Goal: Information Seeking & Learning: Check status

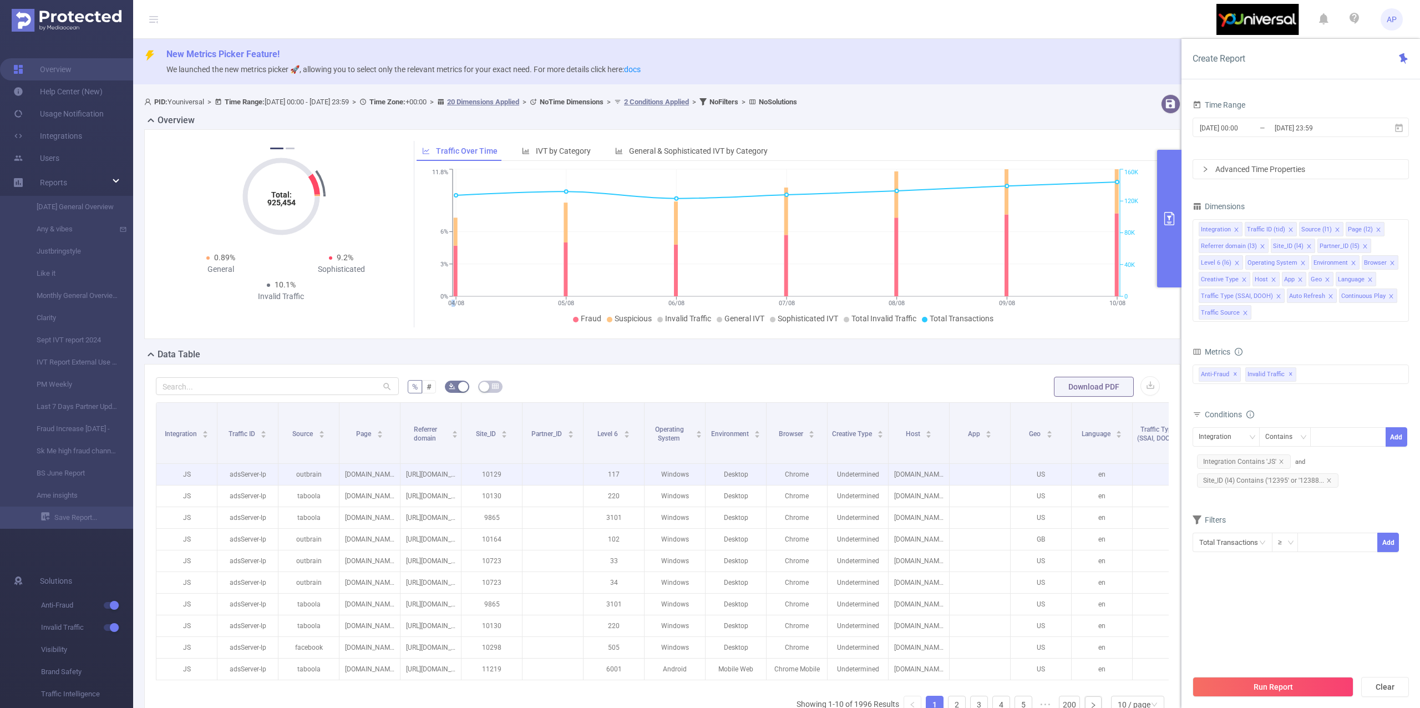
scroll to position [142, 0]
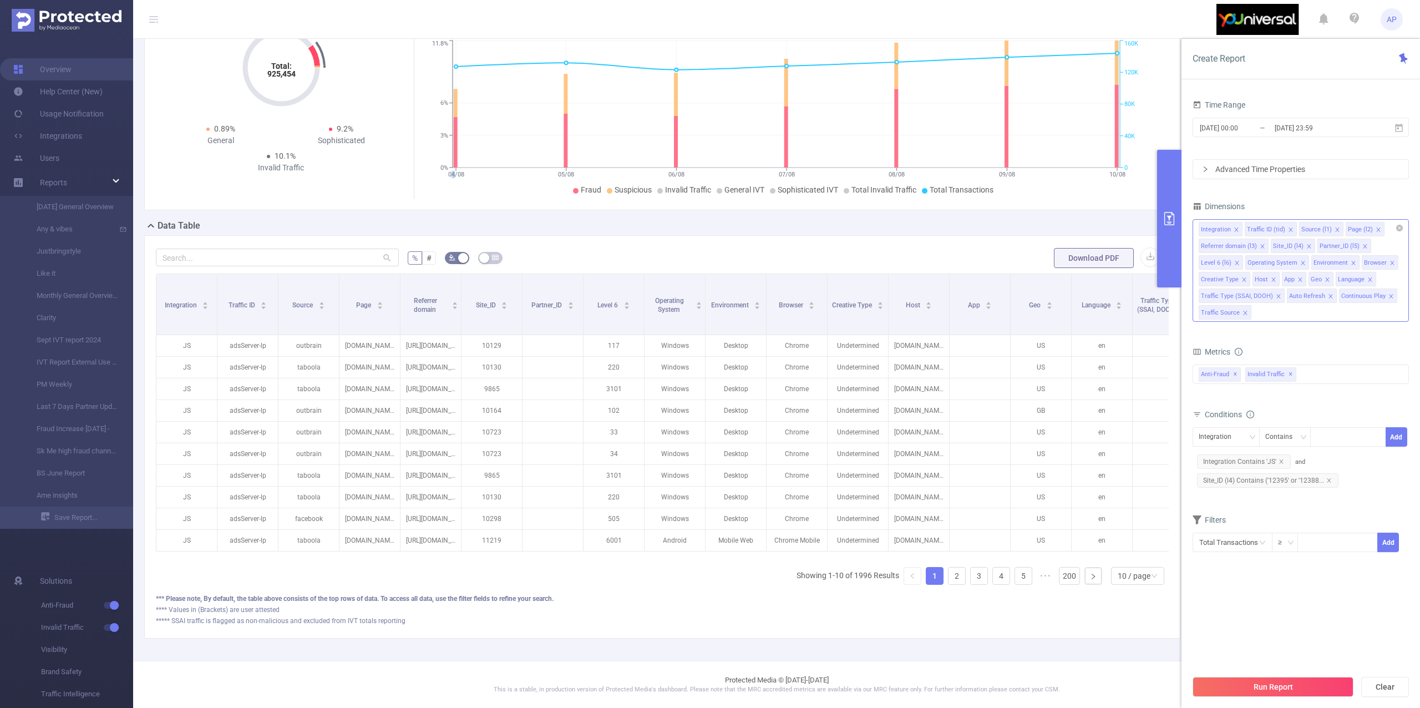
click at [1293, 304] on div "Integration Traffic ID (tid) Source (l1) Page (l2) Referrer domain (l3) Site_ID…" at bounding box center [1300, 270] width 216 height 103
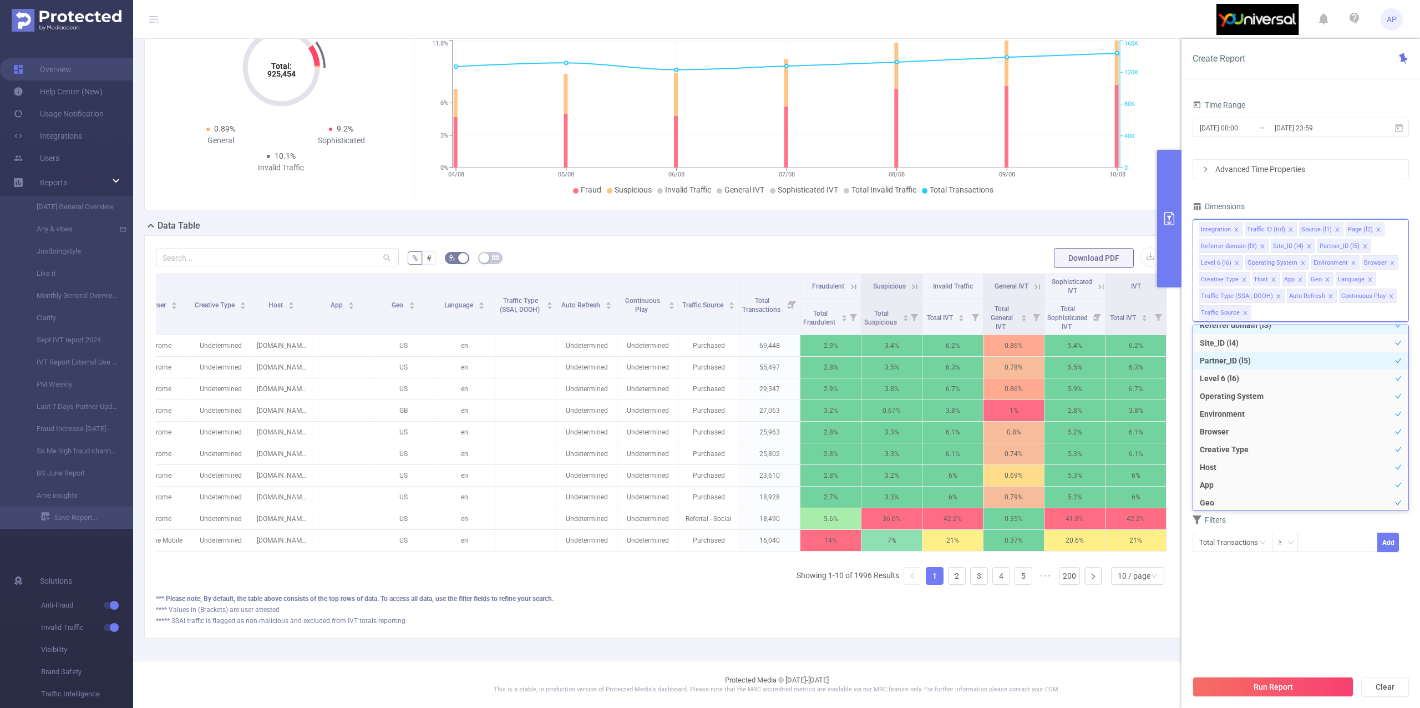
scroll to position [174, 0]
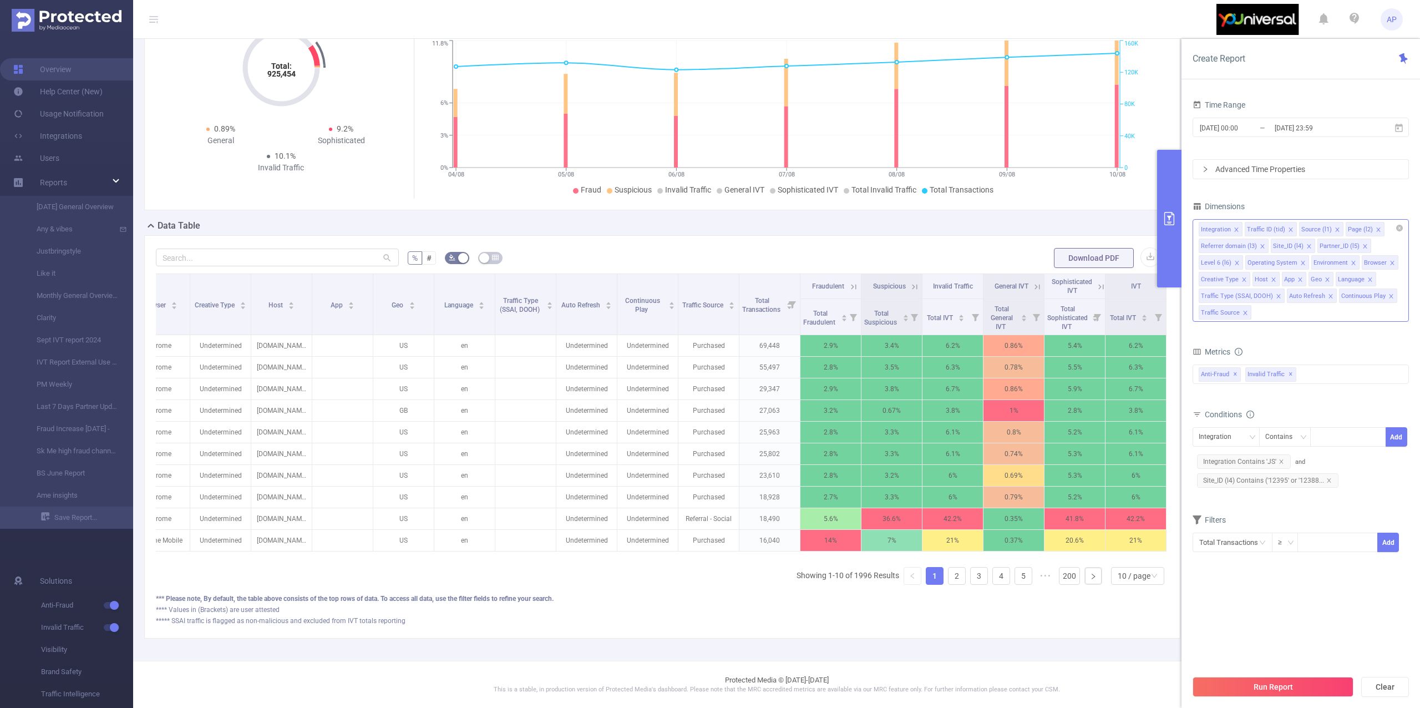
click at [1298, 318] on div "Integration Traffic ID (tid) Source (l1) Page (l2) Referrer domain (l3) Site_ID…" at bounding box center [1300, 270] width 216 height 103
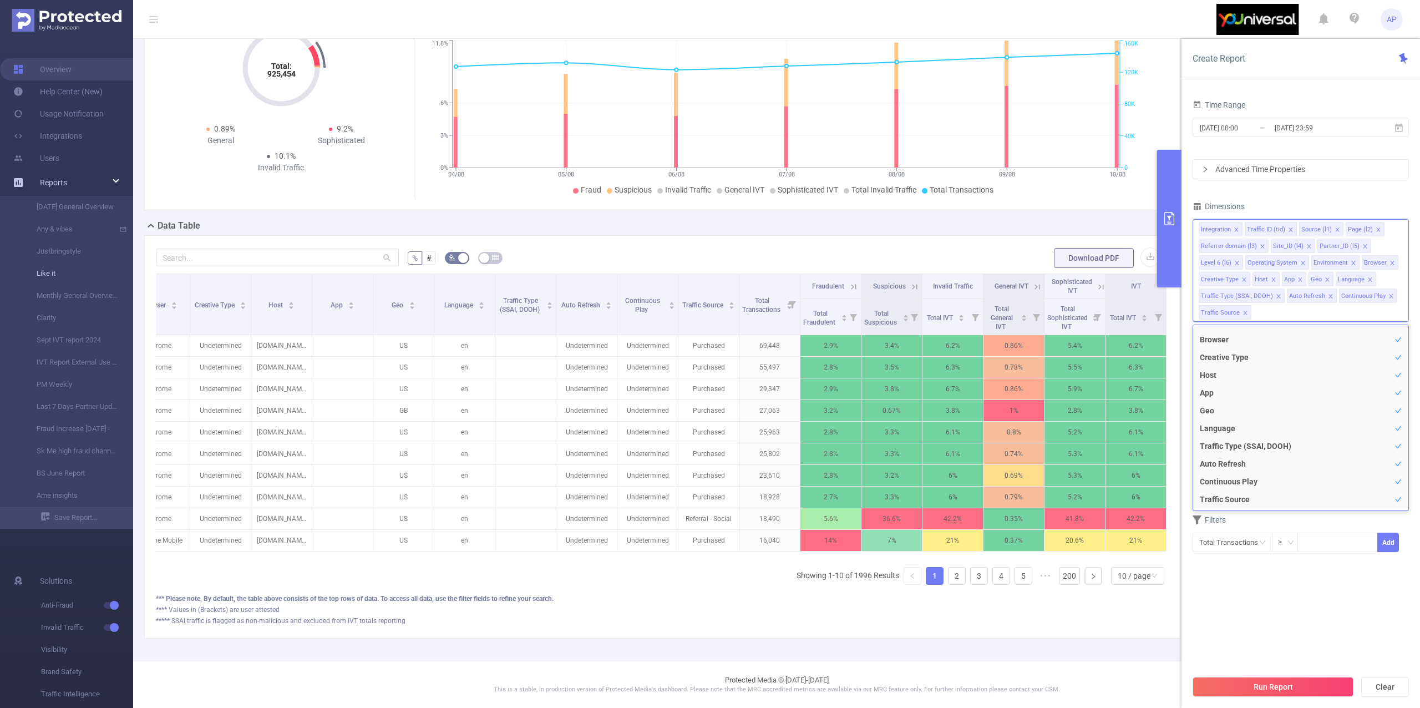
scroll to position [2, 0]
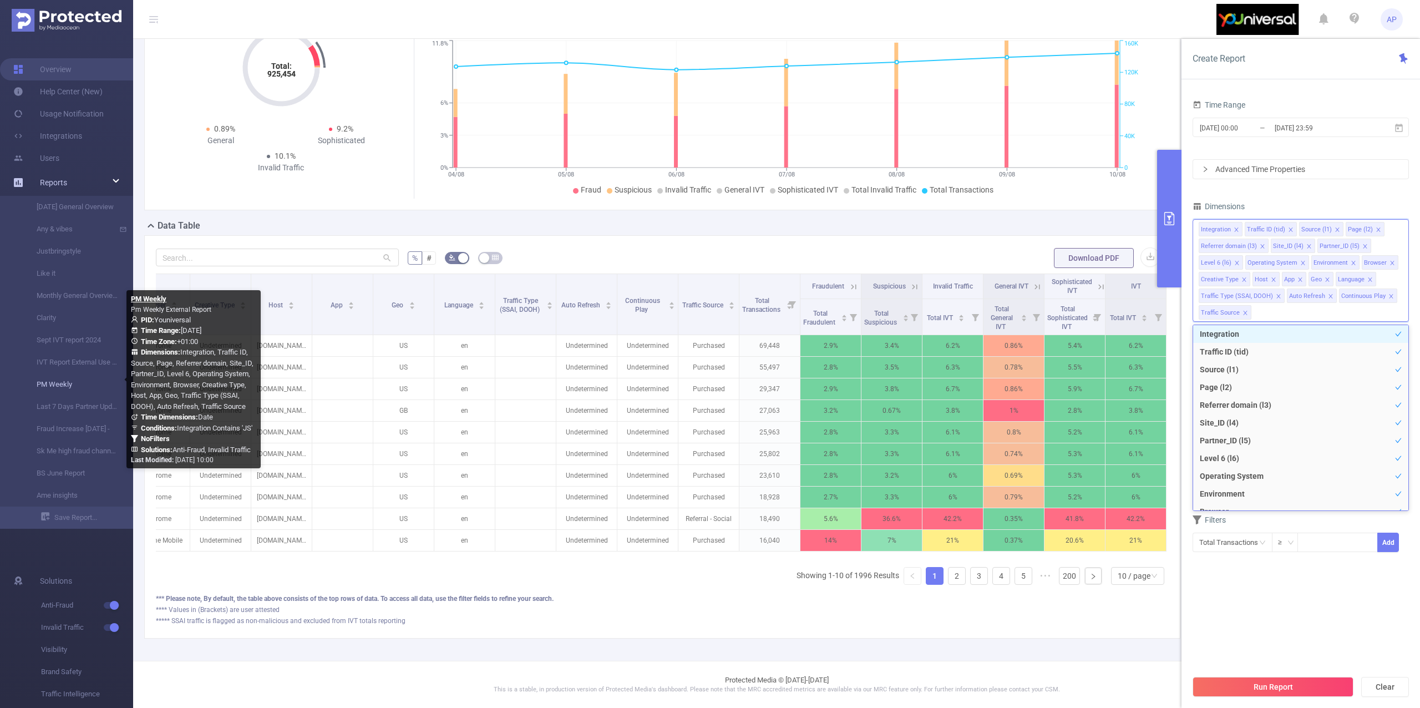
click at [58, 380] on link "PM Weekly" at bounding box center [71, 384] width 98 height 22
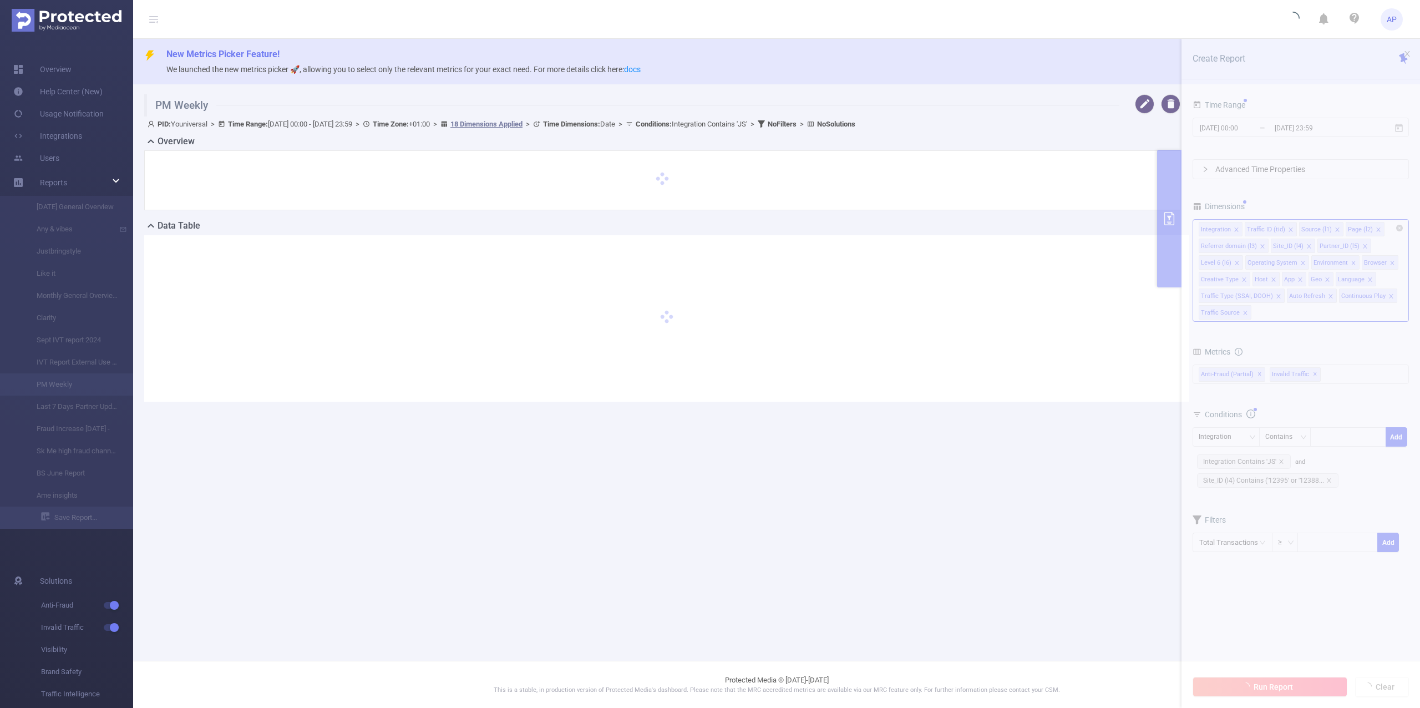
type input "[DATE] 00:00"
type input "[DATE] 23:59"
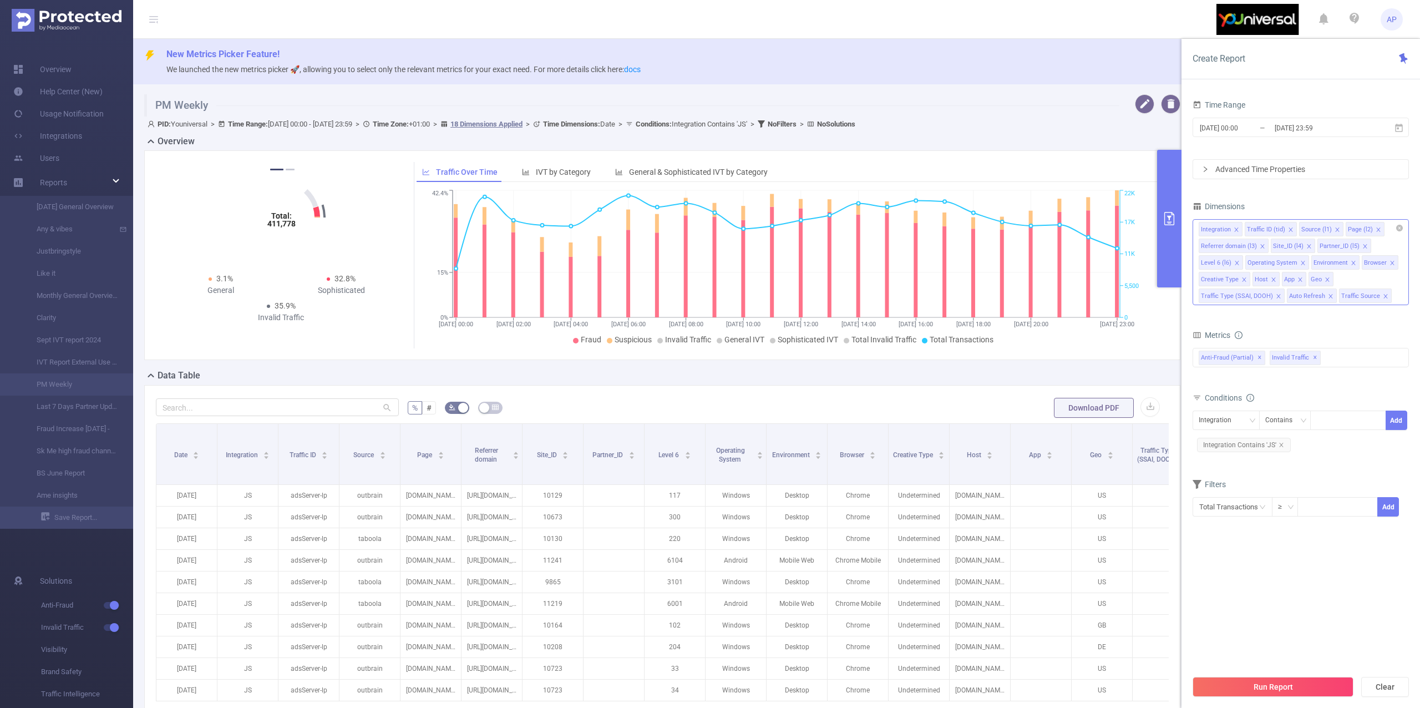
click at [1397, 282] on div "Integration Traffic ID (tid) Source (l1) Page (l2) Referrer domain (l3) Site_ID…" at bounding box center [1300, 262] width 216 height 86
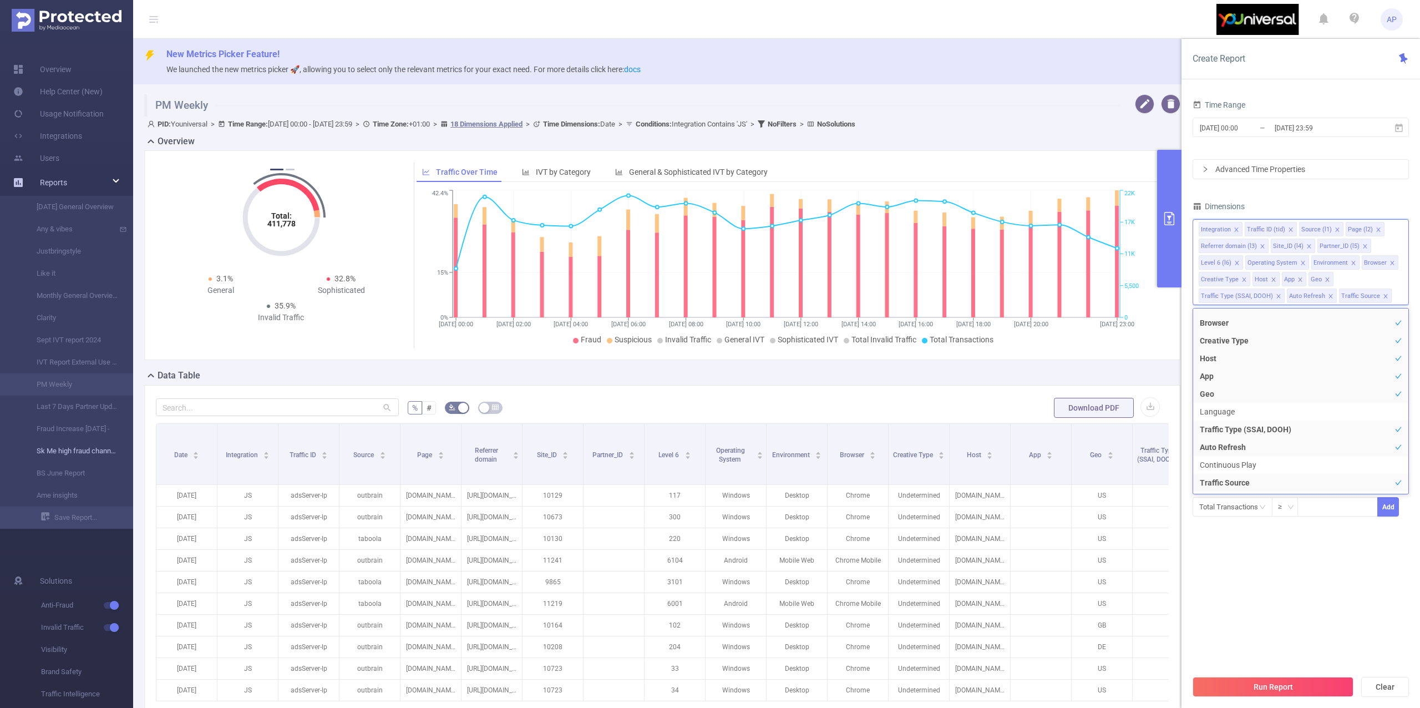
scroll to position [2, 0]
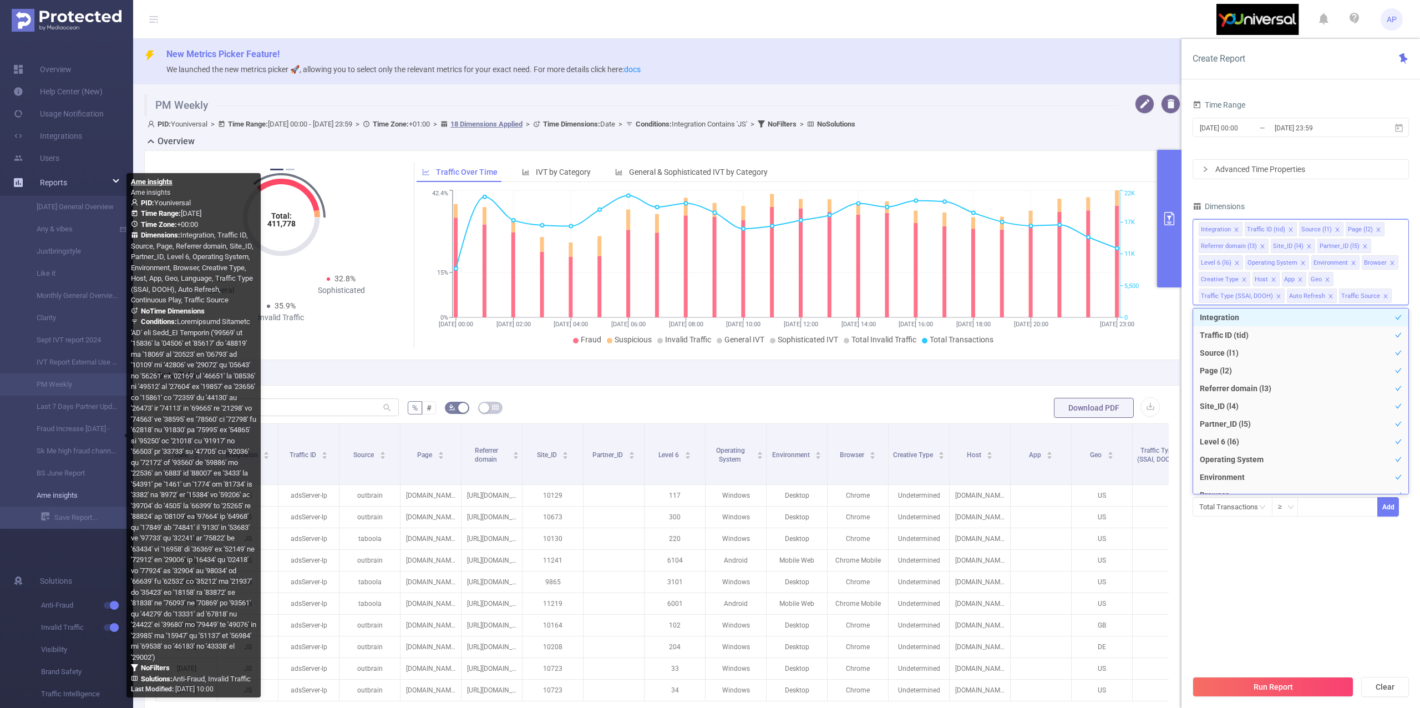
click at [67, 487] on link "Ame insights" at bounding box center [71, 495] width 98 height 22
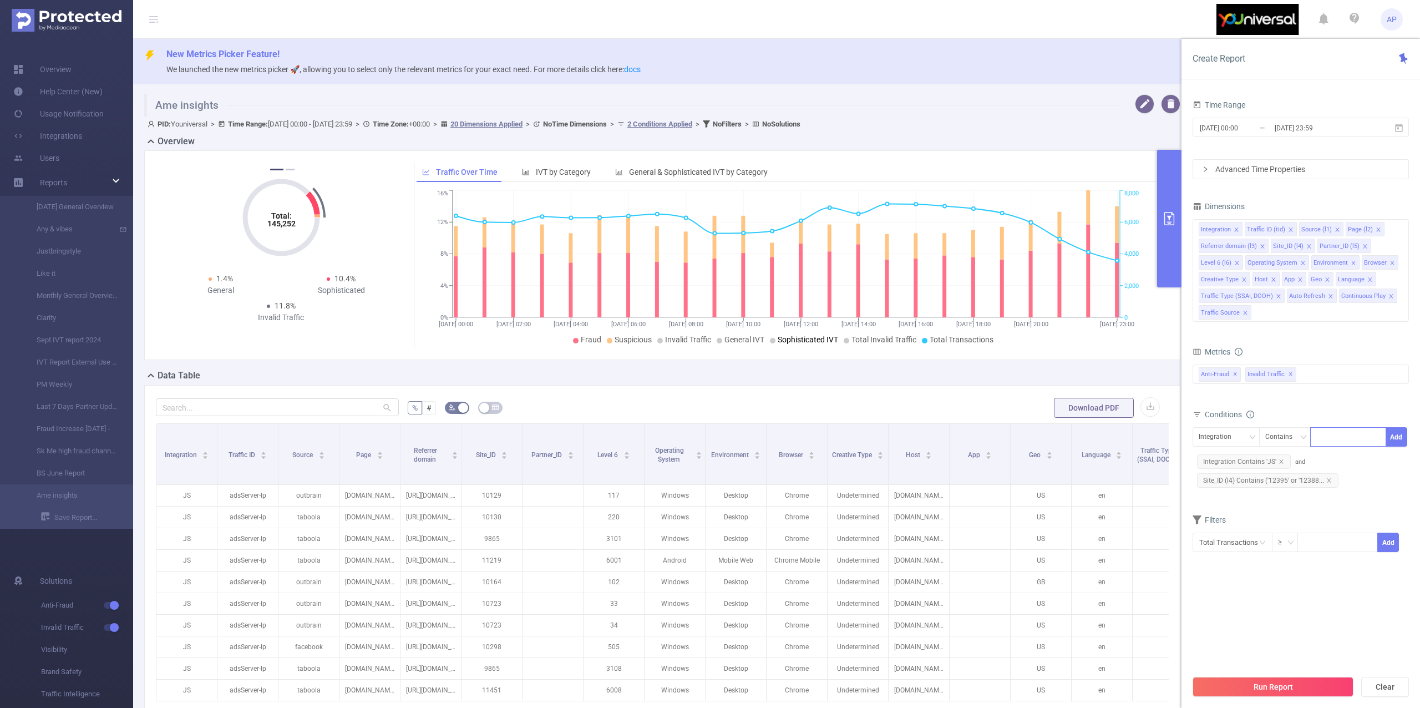
click at [1334, 440] on div at bounding box center [1348, 437] width 64 height 18
click at [1300, 413] on div "Conditions" at bounding box center [1300, 415] width 216 height 18
click at [1216, 431] on div "Integration" at bounding box center [1218, 437] width 40 height 18
click at [1222, 429] on div "Integration" at bounding box center [1218, 437] width 40 height 18
